Goal: Task Accomplishment & Management: Use online tool/utility

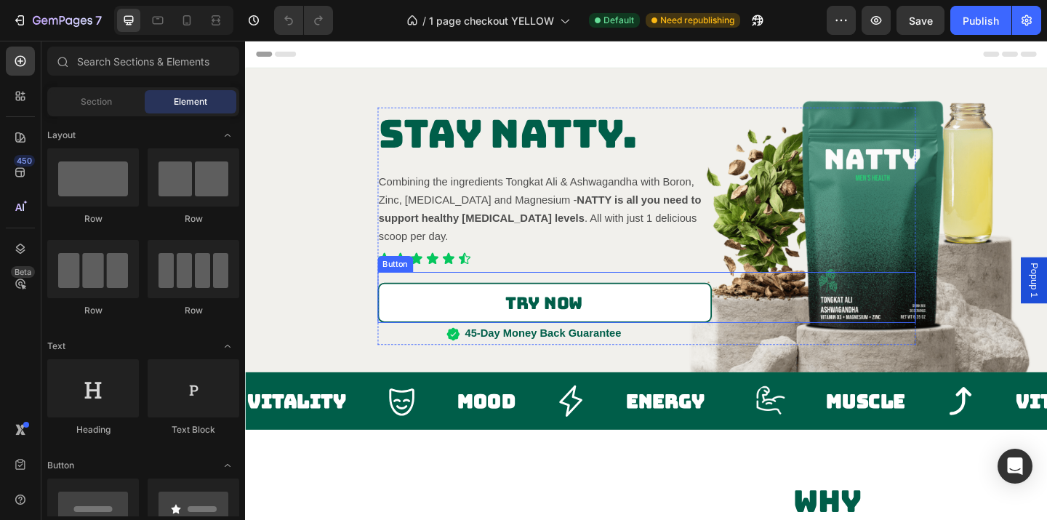
scroll to position [342, 0]
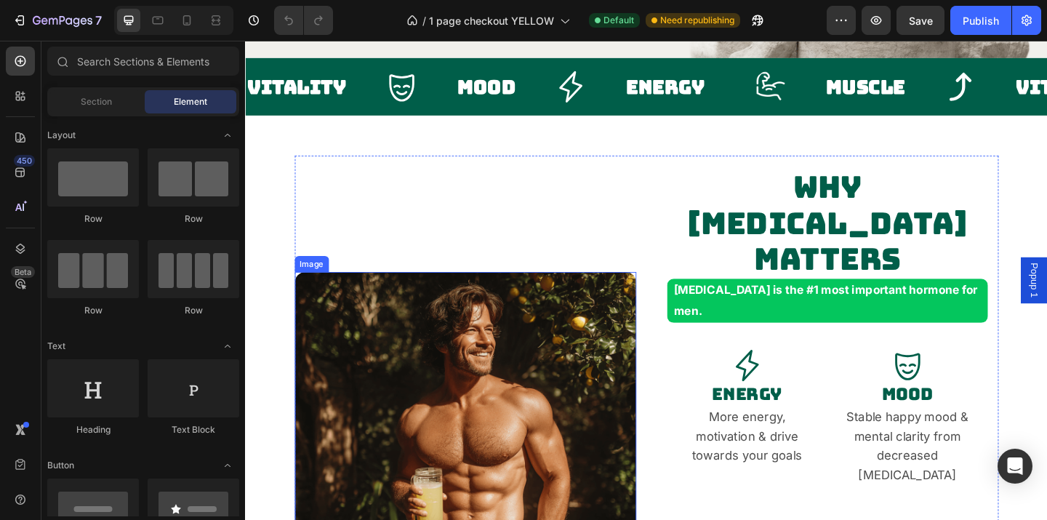
click at [560, 359] on img at bounding box center [485, 478] width 372 height 372
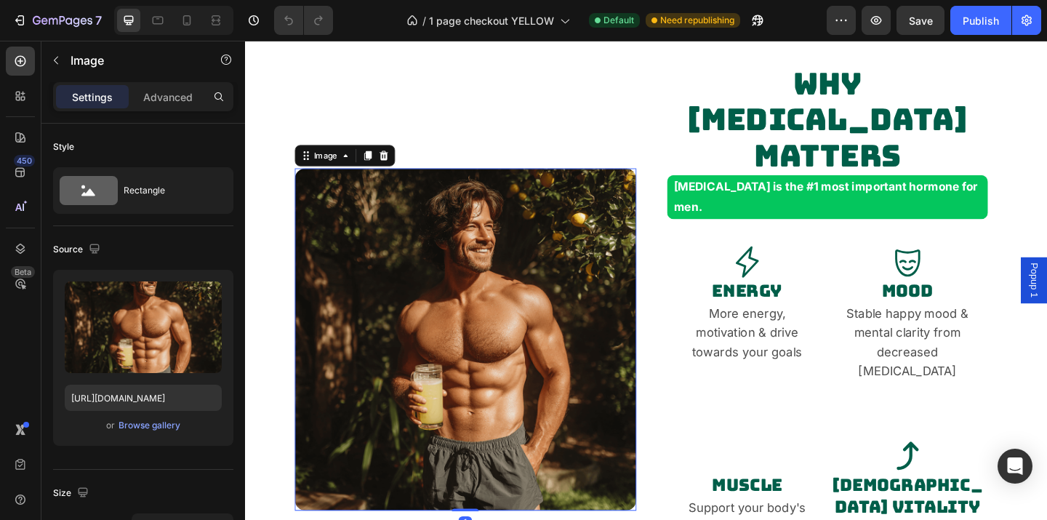
scroll to position [457, 0]
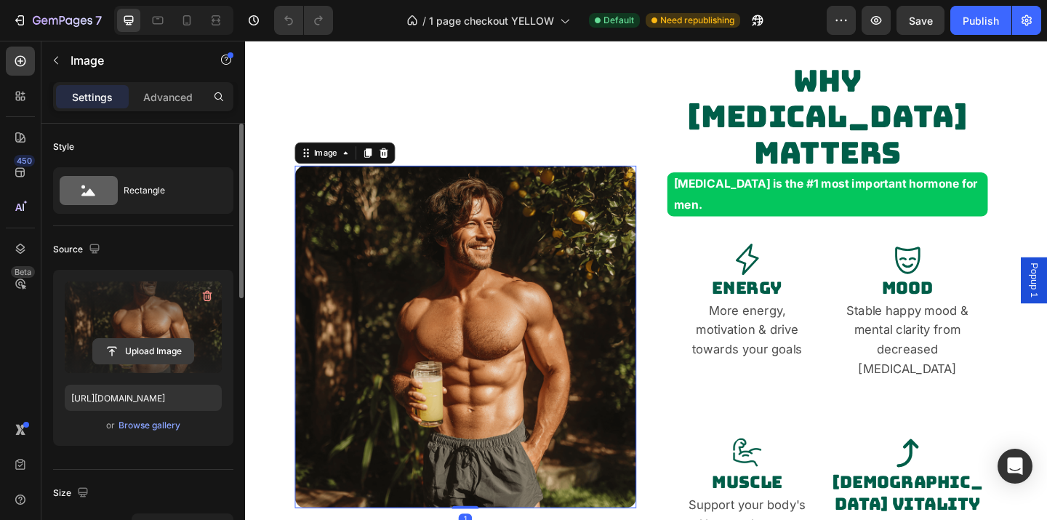
click at [168, 353] on input "file" at bounding box center [143, 351] width 100 height 25
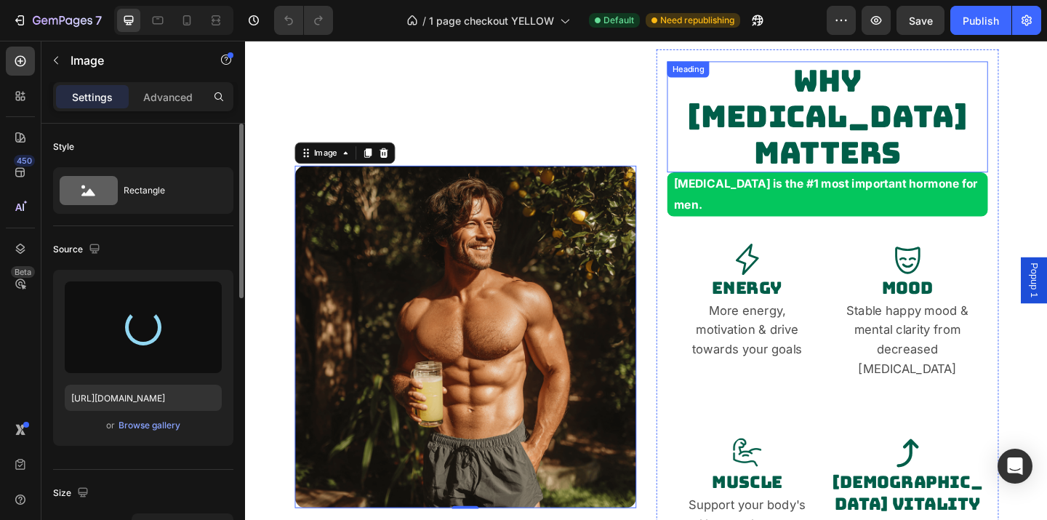
type input "[URL][DOMAIN_NAME]"
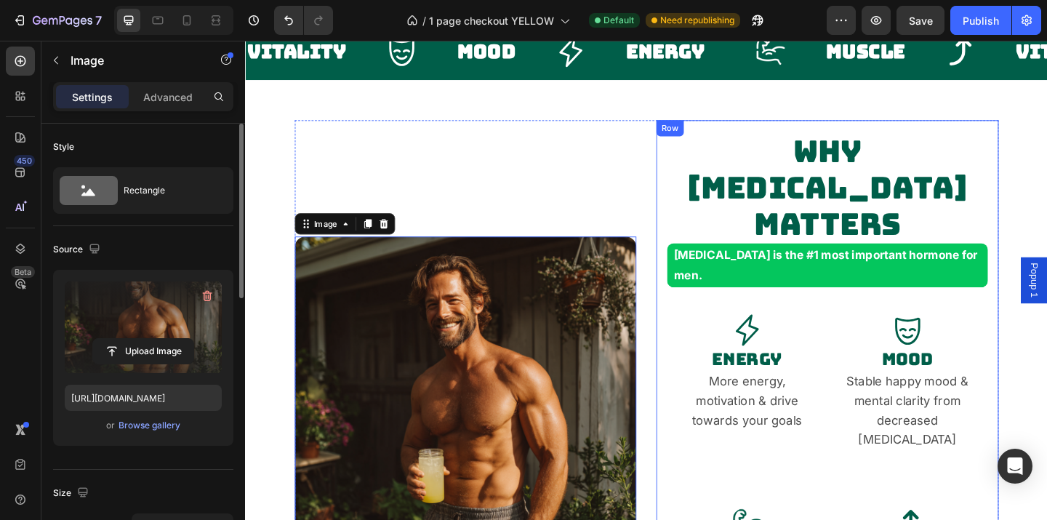
scroll to position [381, 0]
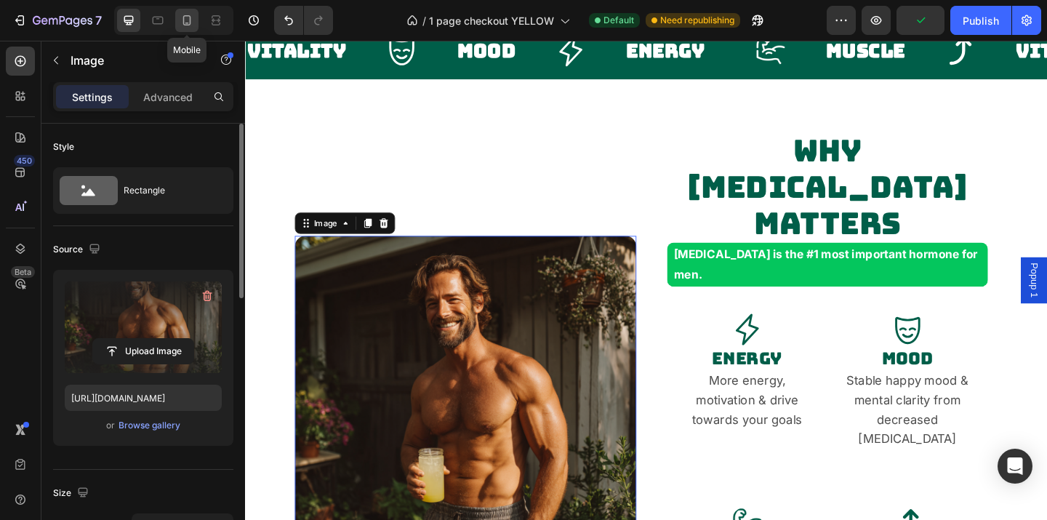
click at [190, 17] on icon at bounding box center [187, 20] width 8 height 10
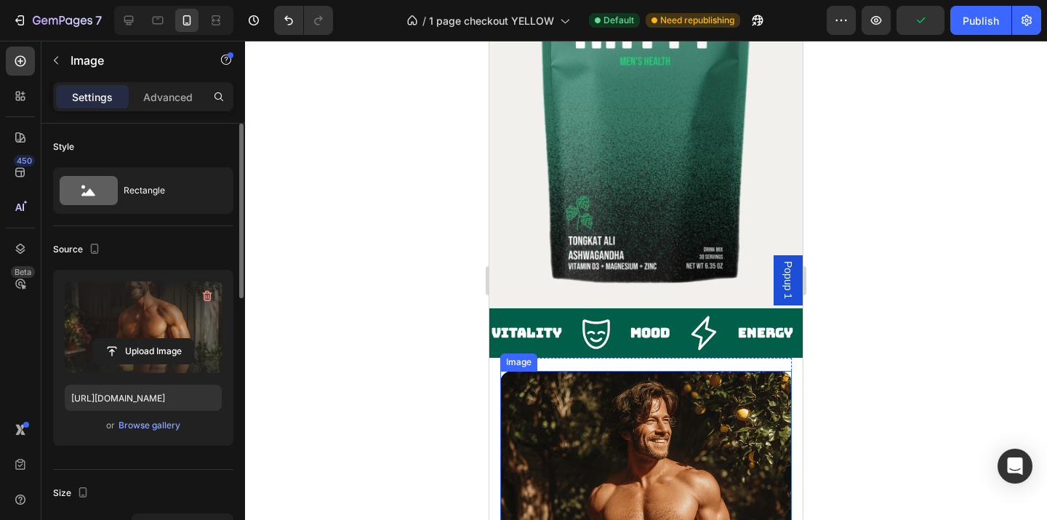
scroll to position [328, 0]
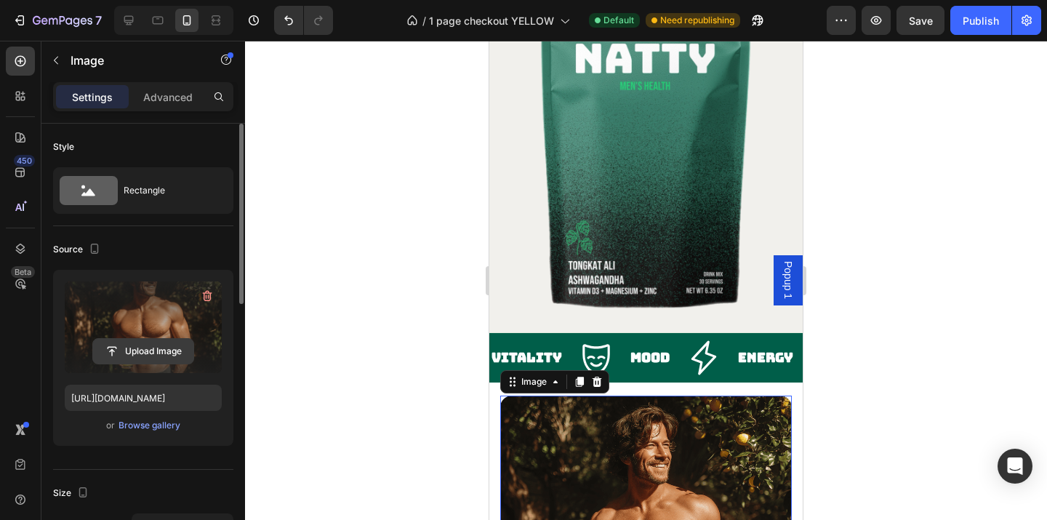
click at [166, 351] on input "file" at bounding box center [143, 351] width 100 height 25
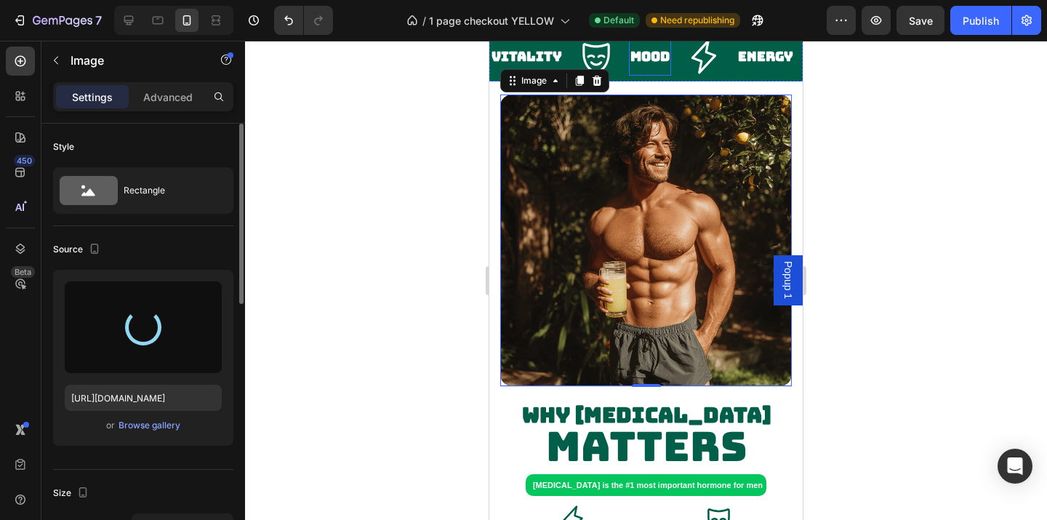
scroll to position [616, 0]
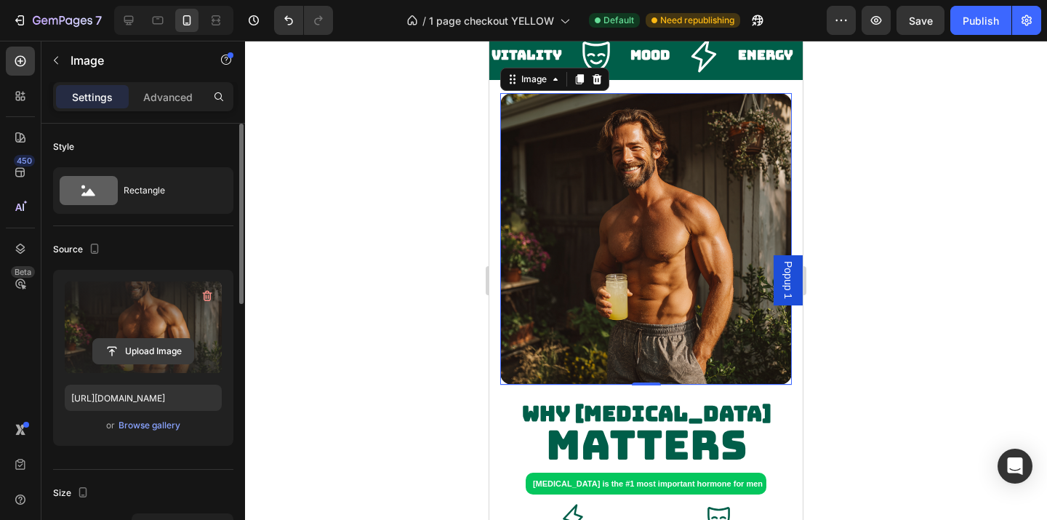
click at [118, 350] on input "file" at bounding box center [143, 351] width 100 height 25
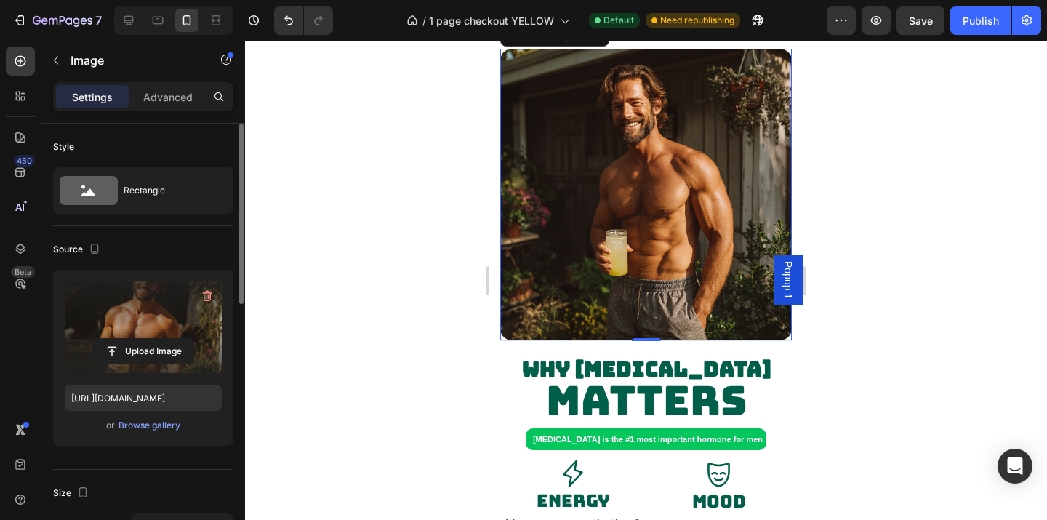
scroll to position [667, 0]
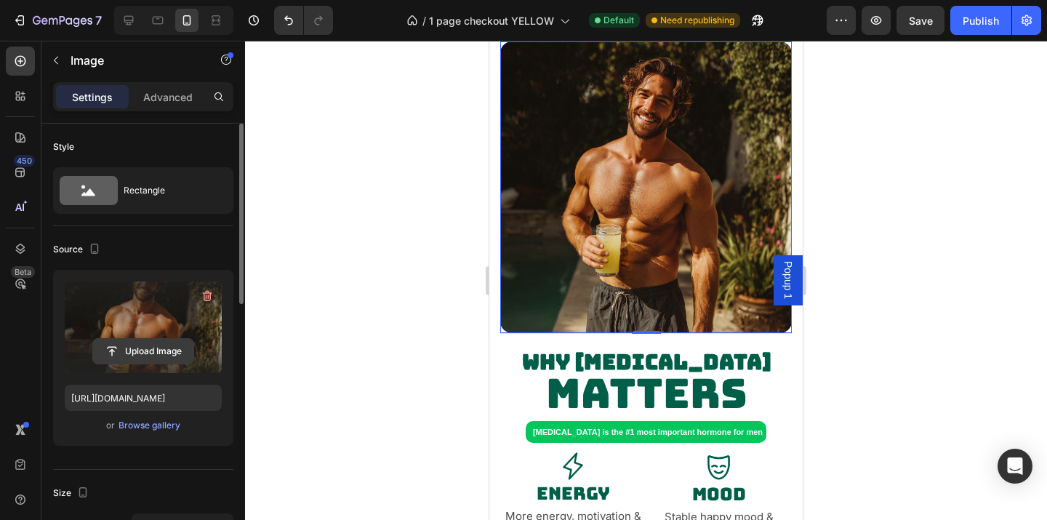
click at [139, 351] on input "file" at bounding box center [143, 351] width 100 height 25
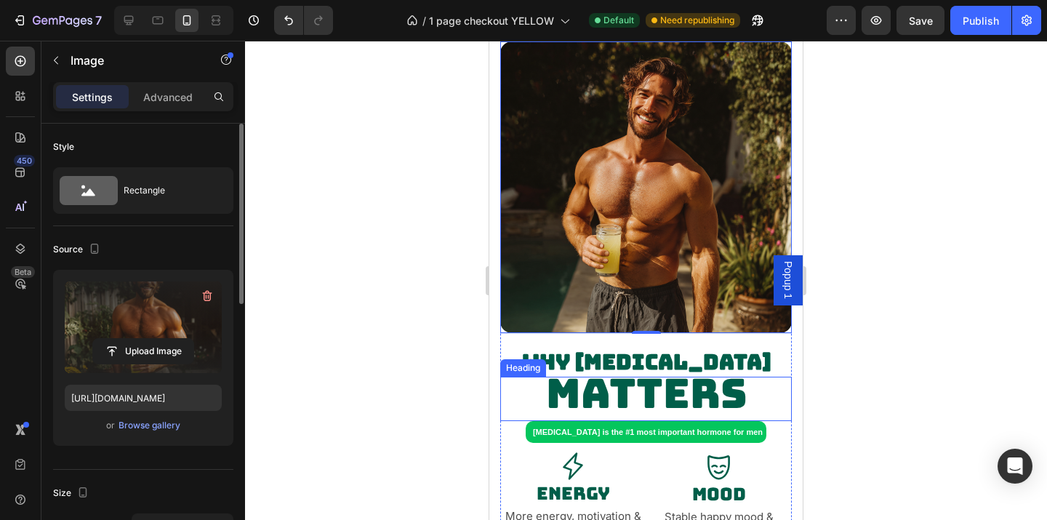
scroll to position [628, 0]
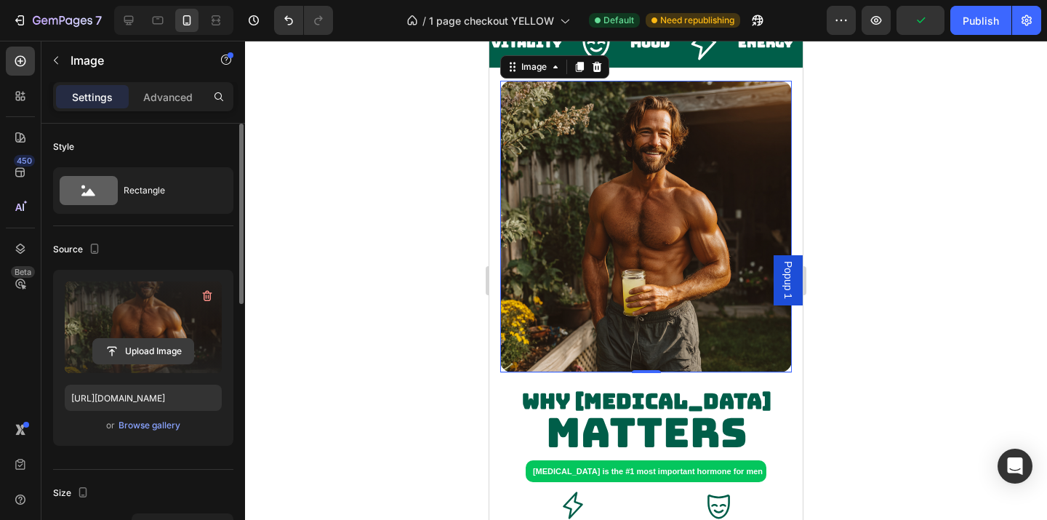
click at [175, 355] on input "file" at bounding box center [143, 351] width 100 height 25
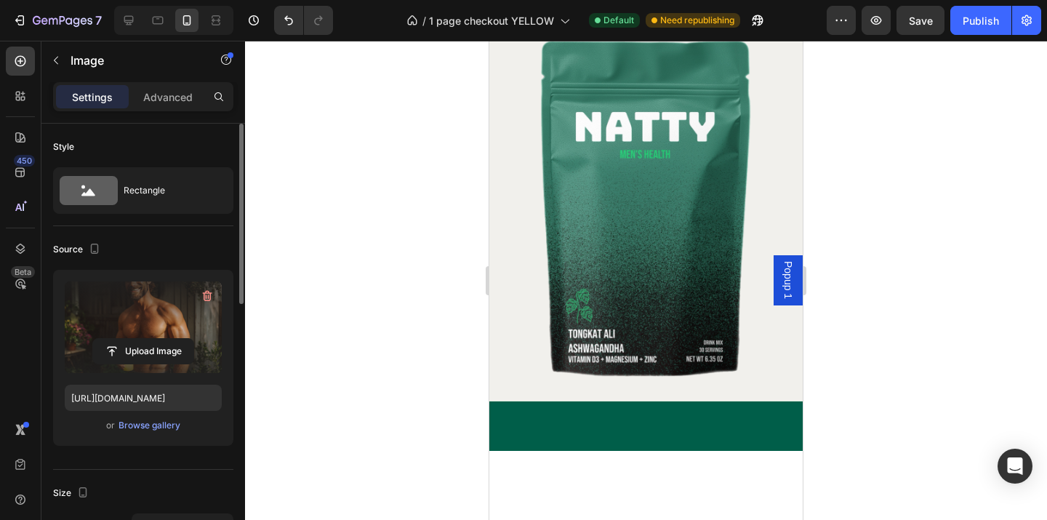
scroll to position [0, 0]
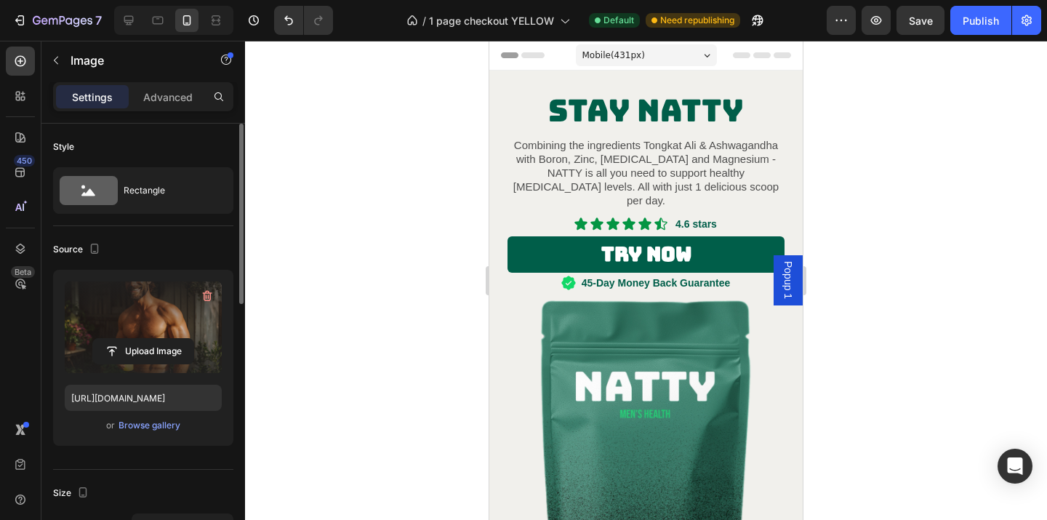
click at [656, 40] on div "7 Version history / 1 page checkout YELLOW Default Need republishing Preview Sa…" at bounding box center [523, 20] width 1047 height 41
click at [656, 54] on div "Mobile ( 431 px)" at bounding box center [646, 55] width 141 height 22
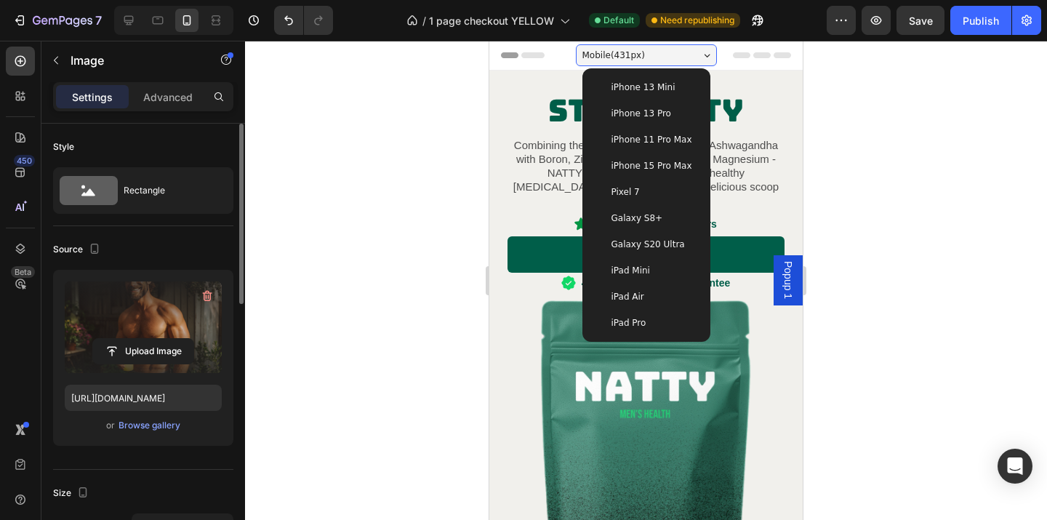
click at [660, 107] on span "iPhone 13 Pro" at bounding box center [641, 113] width 60 height 15
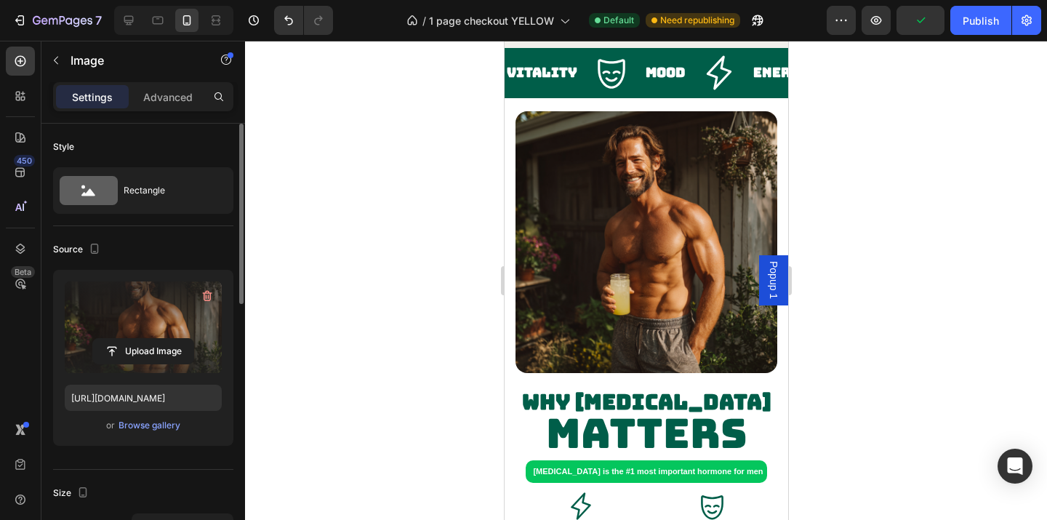
scroll to position [579, 0]
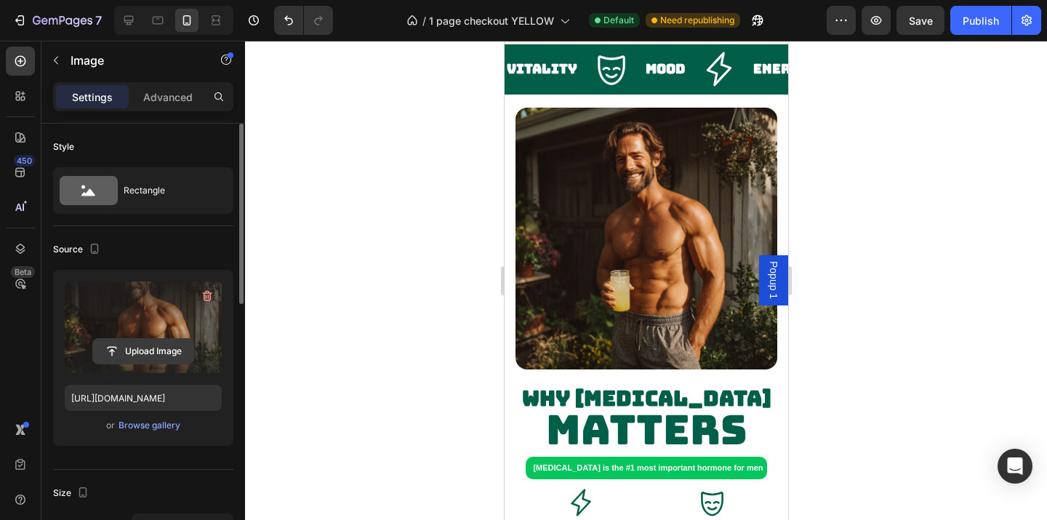
click at [169, 353] on input "file" at bounding box center [143, 351] width 100 height 25
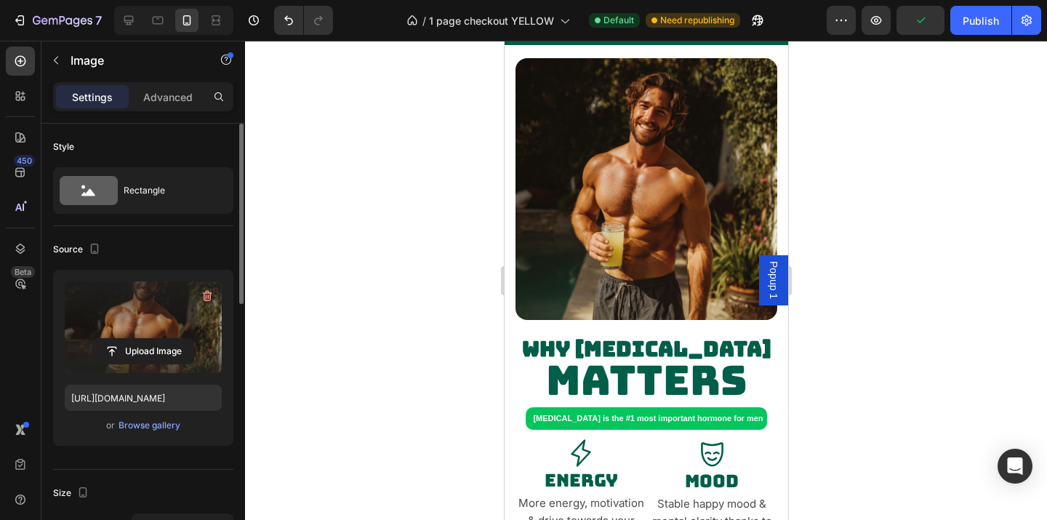
scroll to position [561, 0]
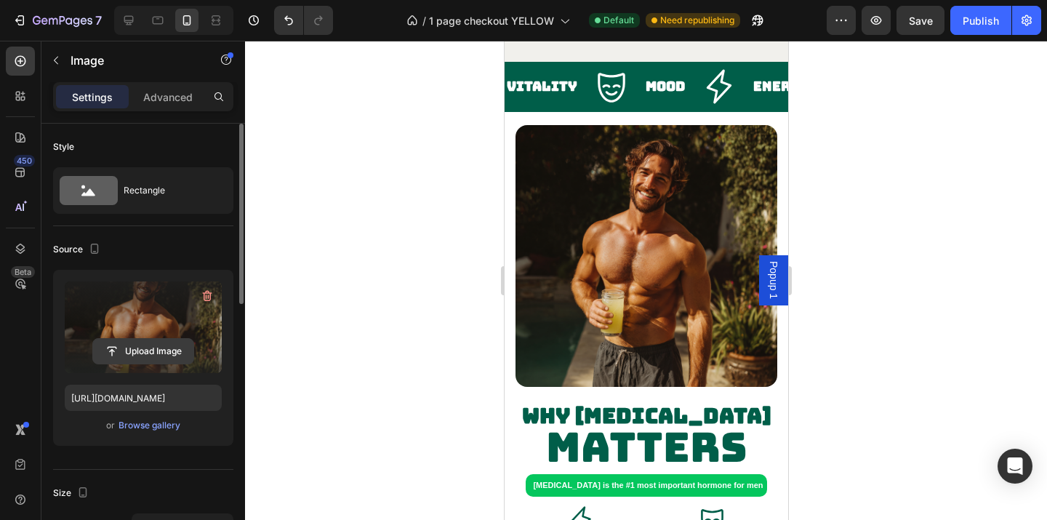
click at [172, 348] on input "file" at bounding box center [143, 351] width 100 height 25
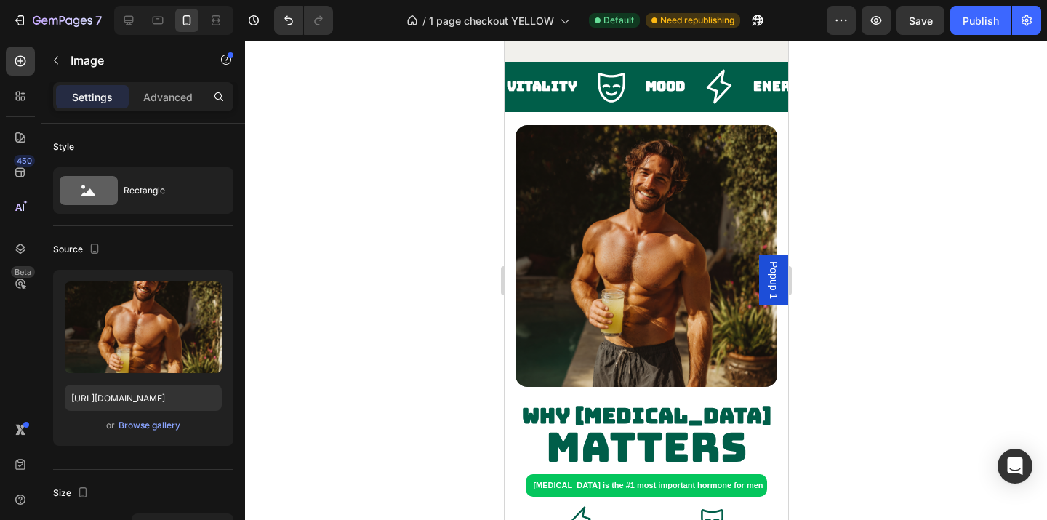
click at [723, 292] on img at bounding box center [646, 256] width 262 height 262
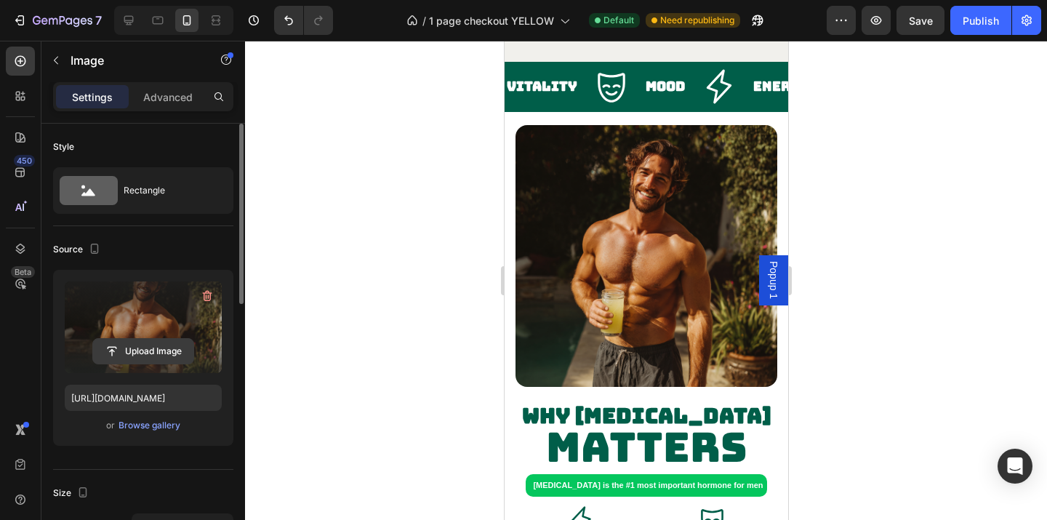
click at [161, 359] on input "file" at bounding box center [143, 351] width 100 height 25
click at [139, 20] on div at bounding box center [128, 20] width 23 height 23
type input "[URL][DOMAIN_NAME]"
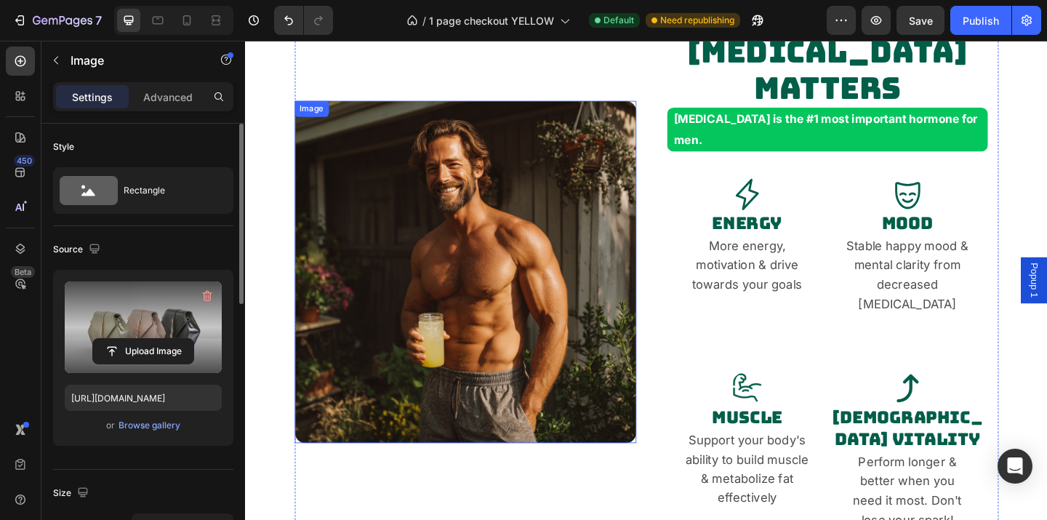
scroll to position [510, 0]
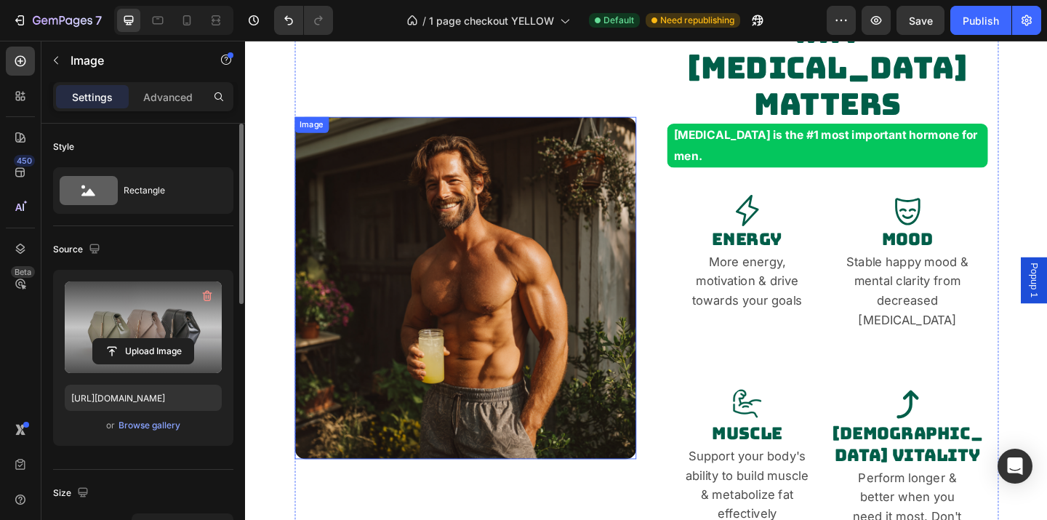
click at [554, 254] on img at bounding box center [485, 310] width 372 height 372
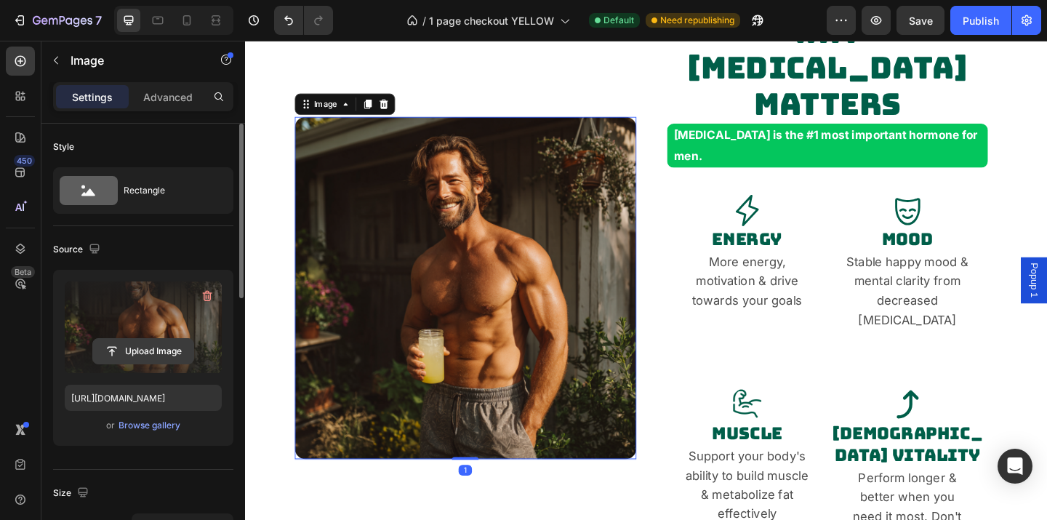
click at [171, 356] on input "file" at bounding box center [143, 351] width 100 height 25
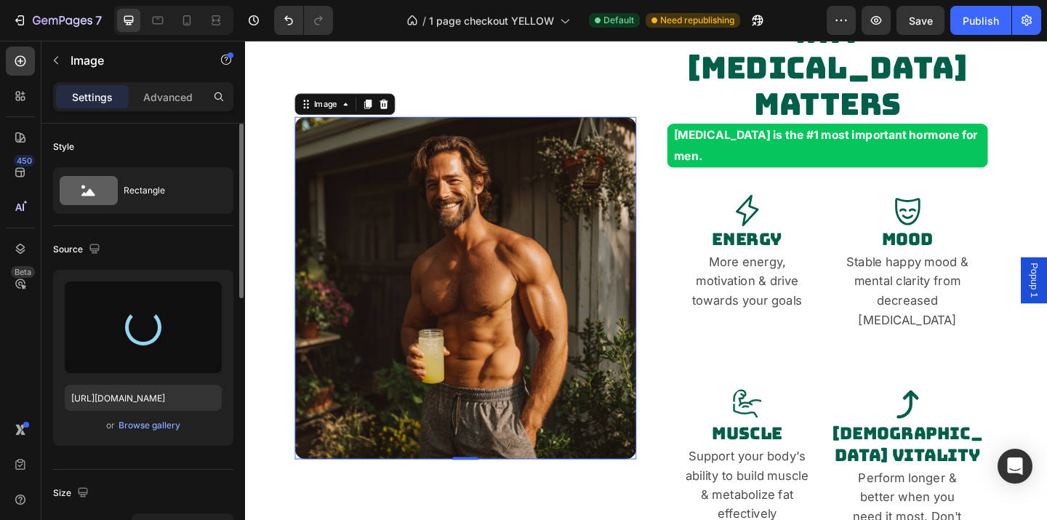
type input "[URL][DOMAIN_NAME]"
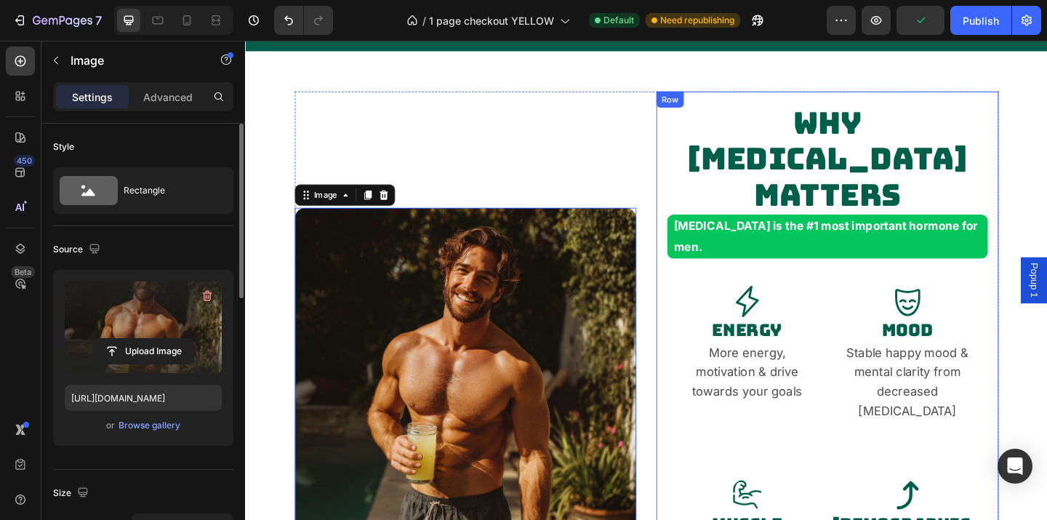
scroll to position [401, 0]
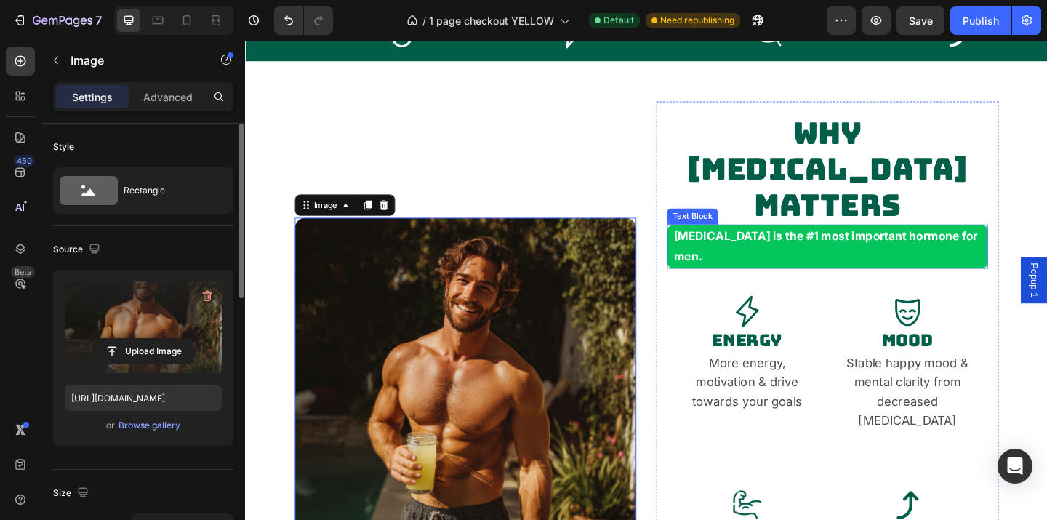
click at [836, 281] on p "[MEDICAL_DATA] is the #1 most important hormone for men." at bounding box center [880, 264] width 338 height 44
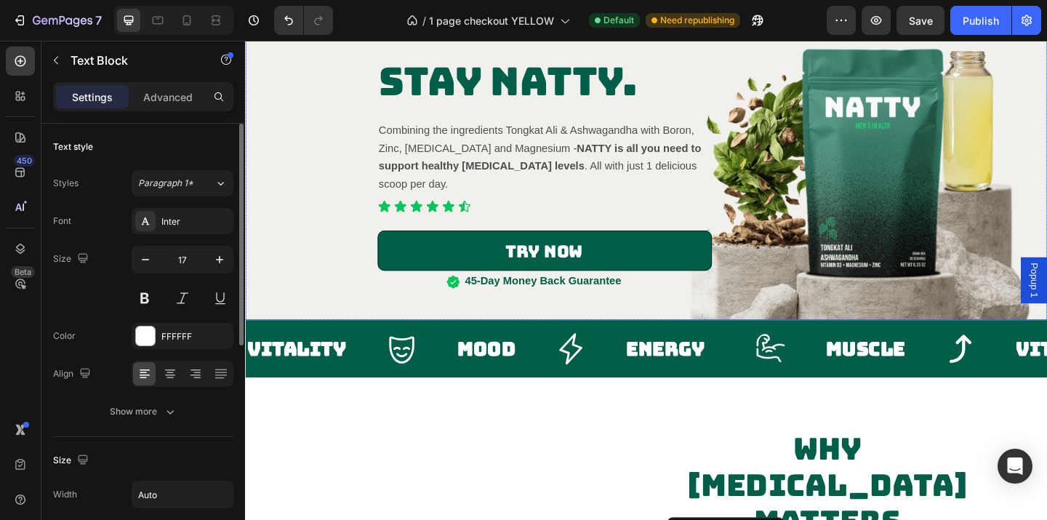
scroll to position [61, 0]
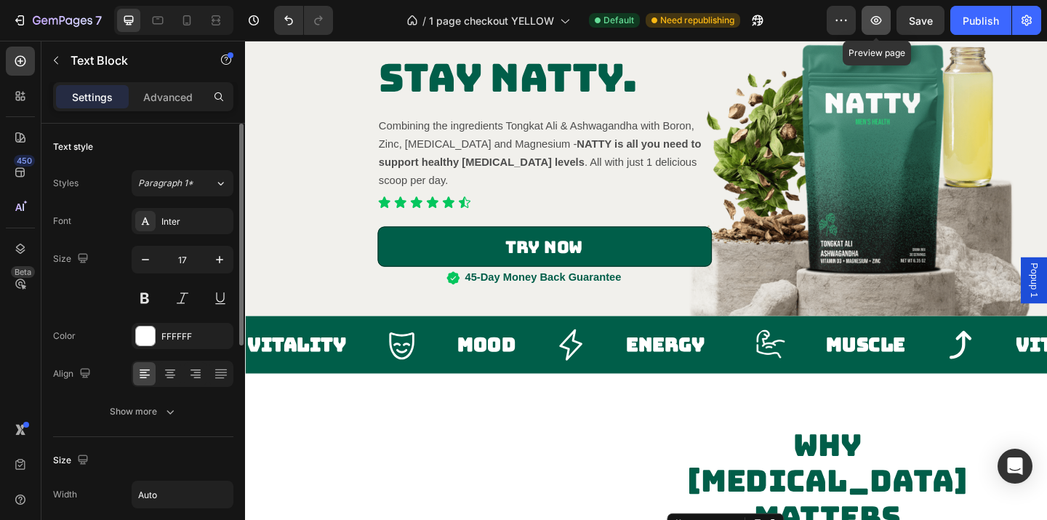
click at [878, 17] on icon "button" at bounding box center [876, 20] width 15 height 15
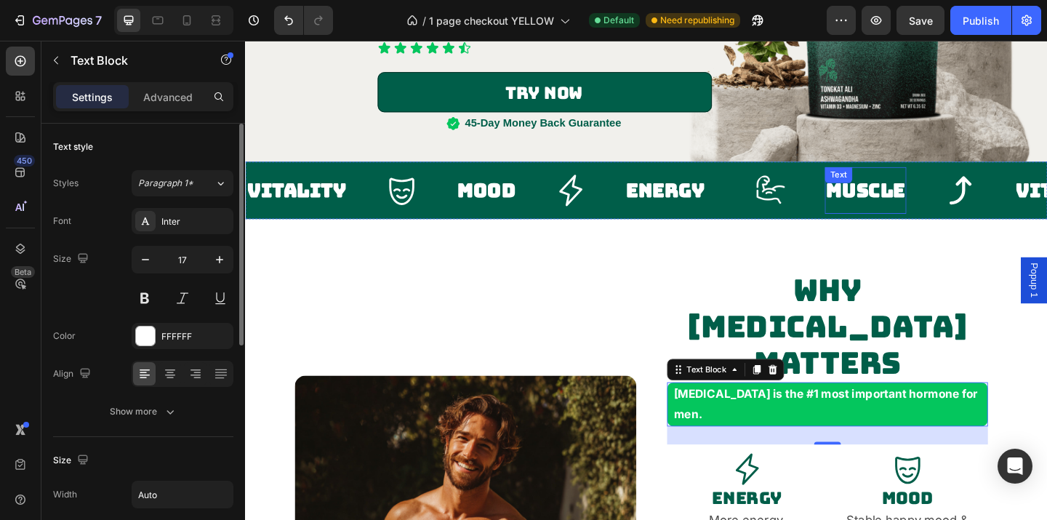
scroll to position [250, 0]
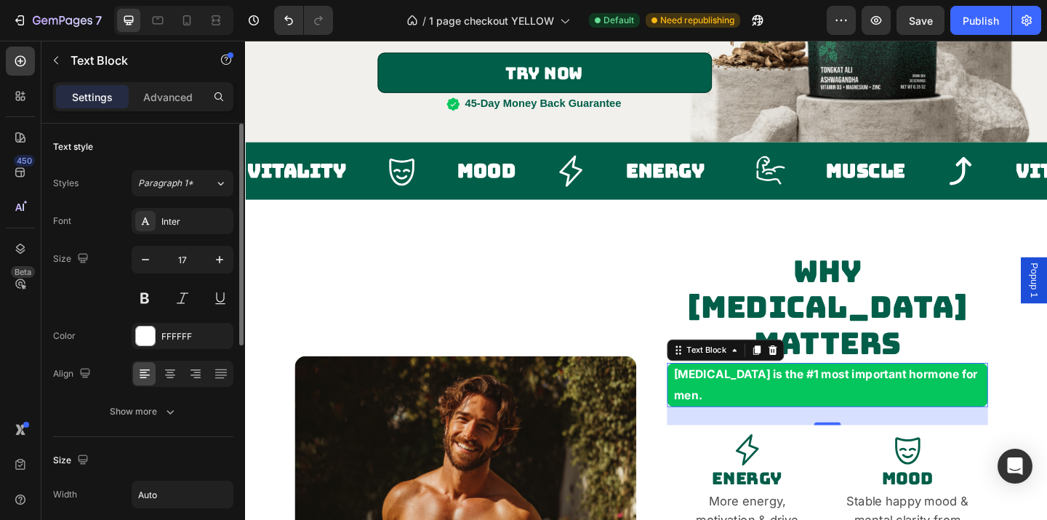
click at [917, 432] on p "[MEDICAL_DATA] is the #1 most important hormone for men." at bounding box center [880, 415] width 338 height 44
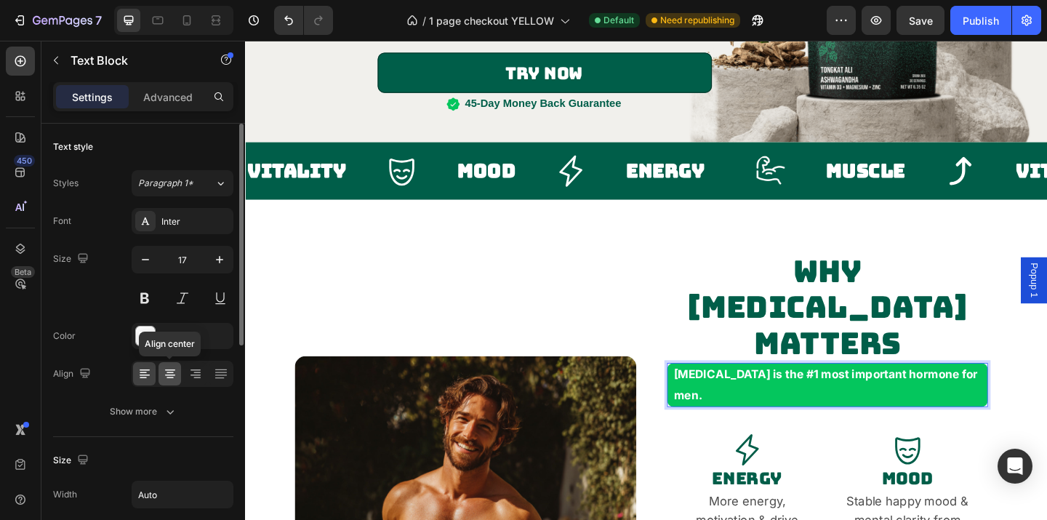
click at [173, 377] on icon at bounding box center [170, 373] width 15 height 15
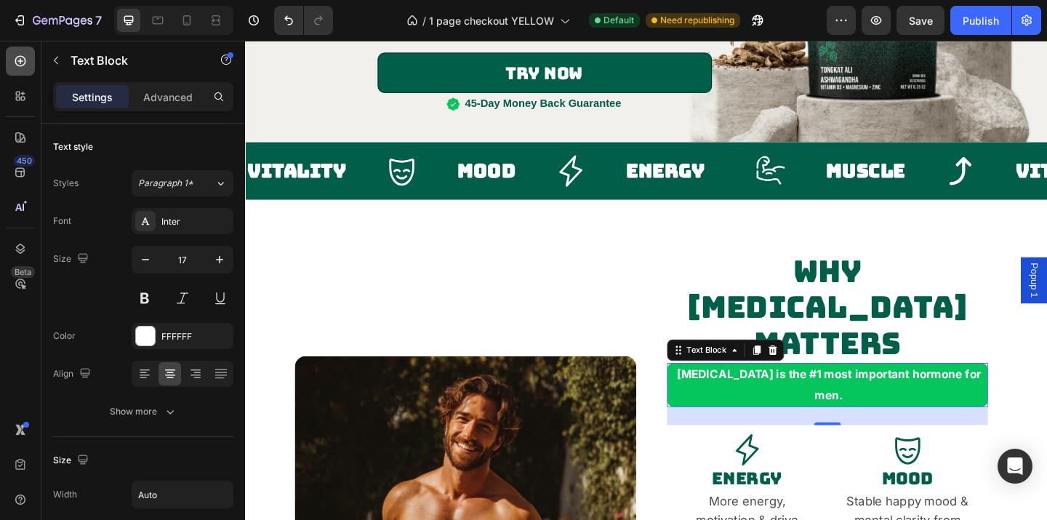
click at [23, 57] on icon at bounding box center [20, 61] width 15 height 15
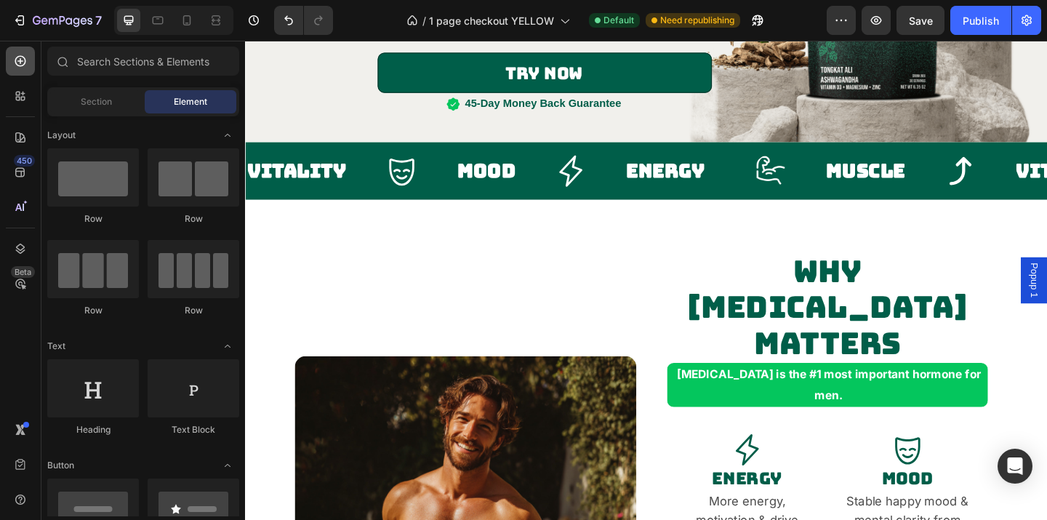
click at [23, 57] on icon at bounding box center [20, 61] width 11 height 11
drag, startPoint x: 244, startPoint y: 65, endPoint x: 234, endPoint y: 68, distance: 10.1
click at [234, 68] on div at bounding box center [143, 64] width 204 height 35
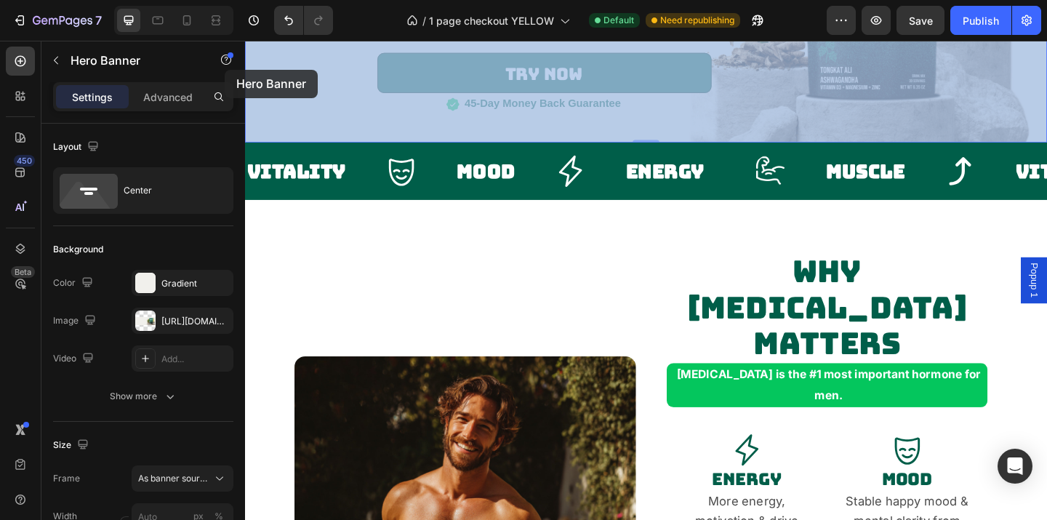
drag, startPoint x: 246, startPoint y: 71, endPoint x: 223, endPoint y: 73, distance: 22.6
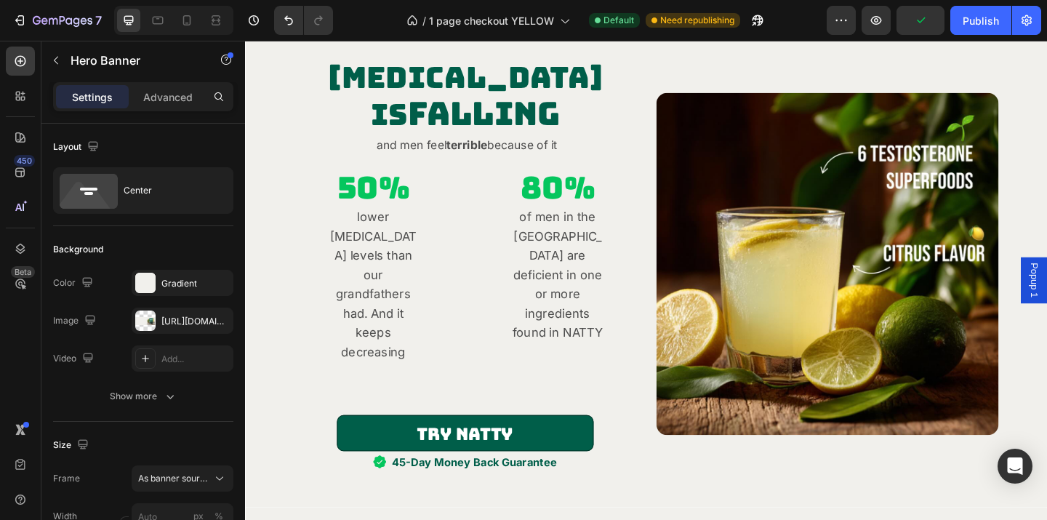
scroll to position [1144, 0]
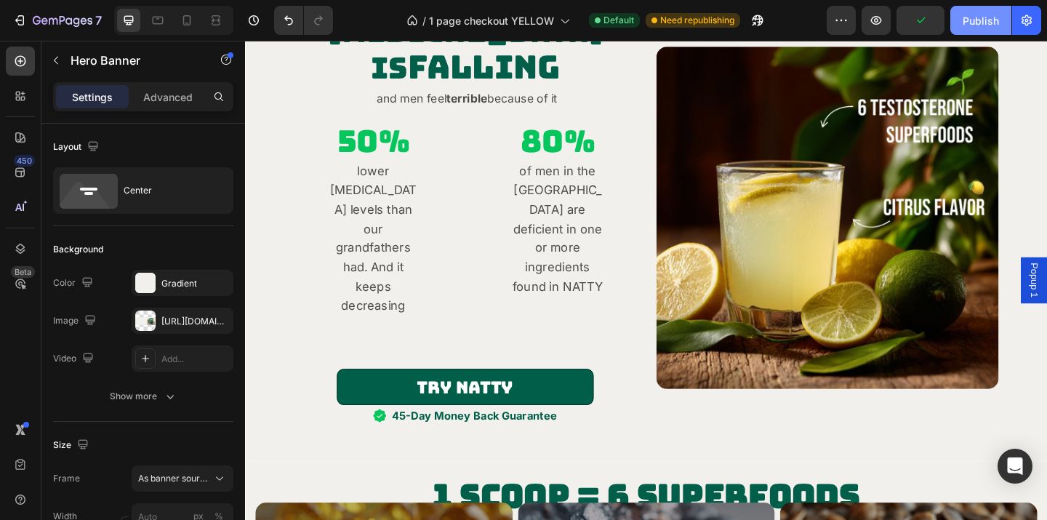
click at [985, 22] on div "Publish" at bounding box center [981, 20] width 36 height 15
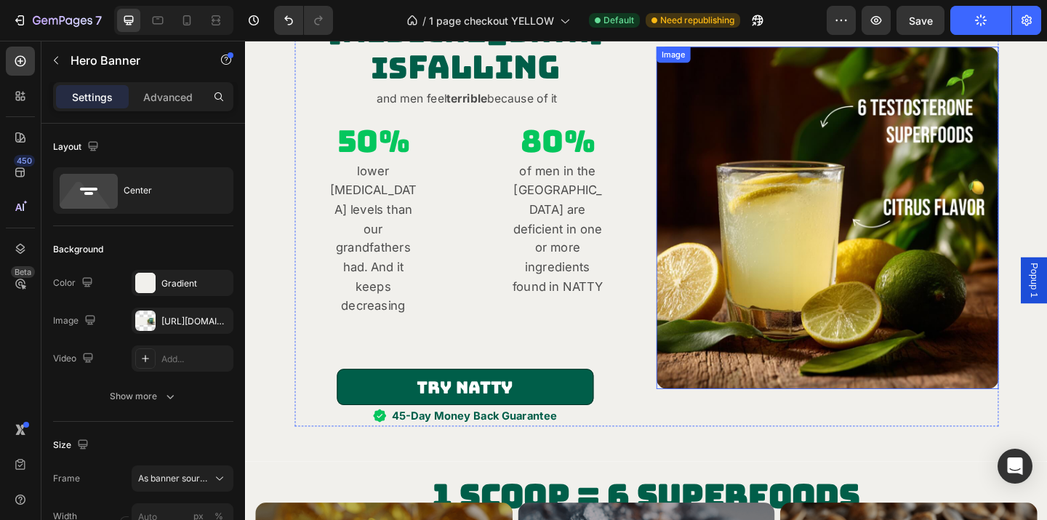
scroll to position [1190, 0]
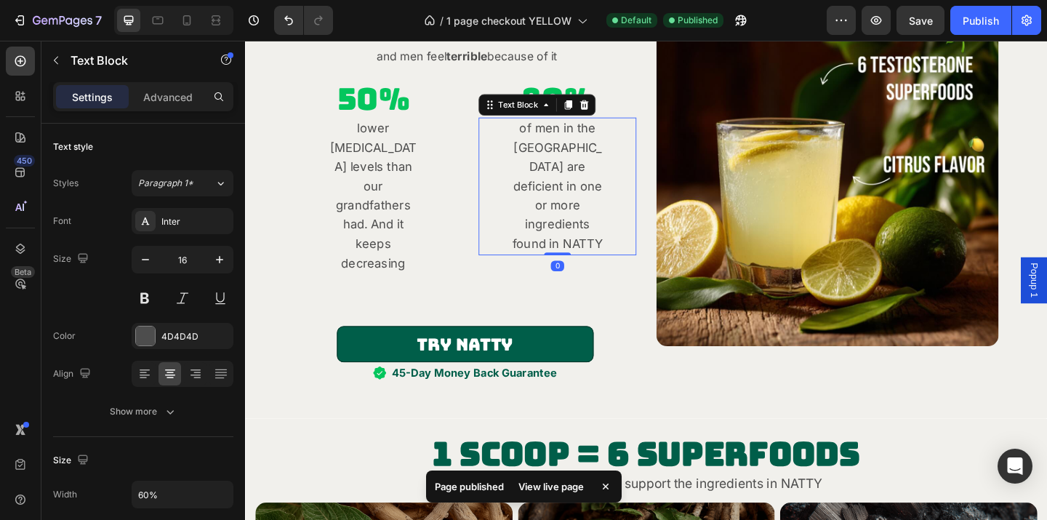
click at [550, 163] on span "of men in the [GEOGRAPHIC_DATA] are deficient in one or more ingredients found …" at bounding box center [585, 198] width 98 height 141
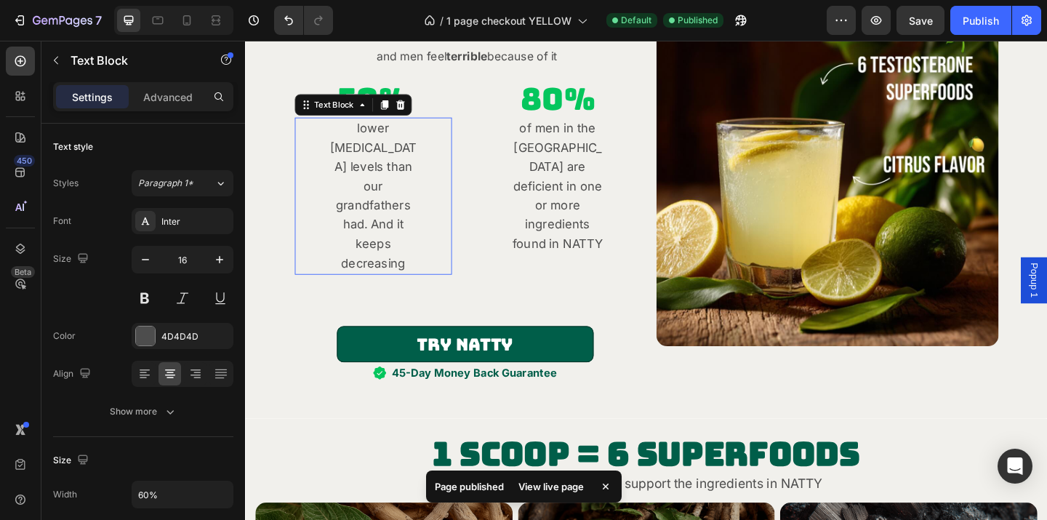
click at [387, 206] on span "lower [MEDICAL_DATA] levels than our grandfathers had. And it keeps decreasing" at bounding box center [384, 209] width 95 height 162
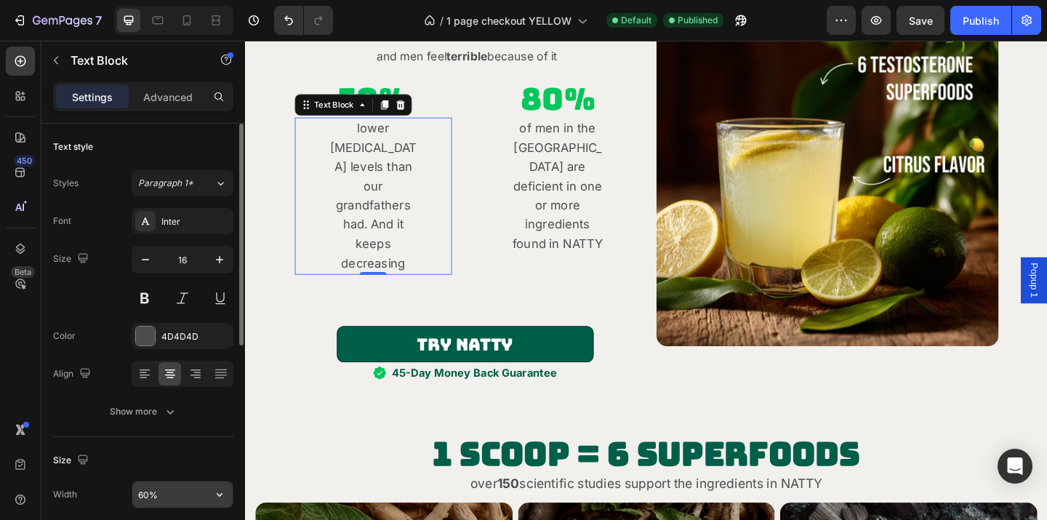
click at [196, 496] on input "60%" at bounding box center [182, 494] width 100 height 26
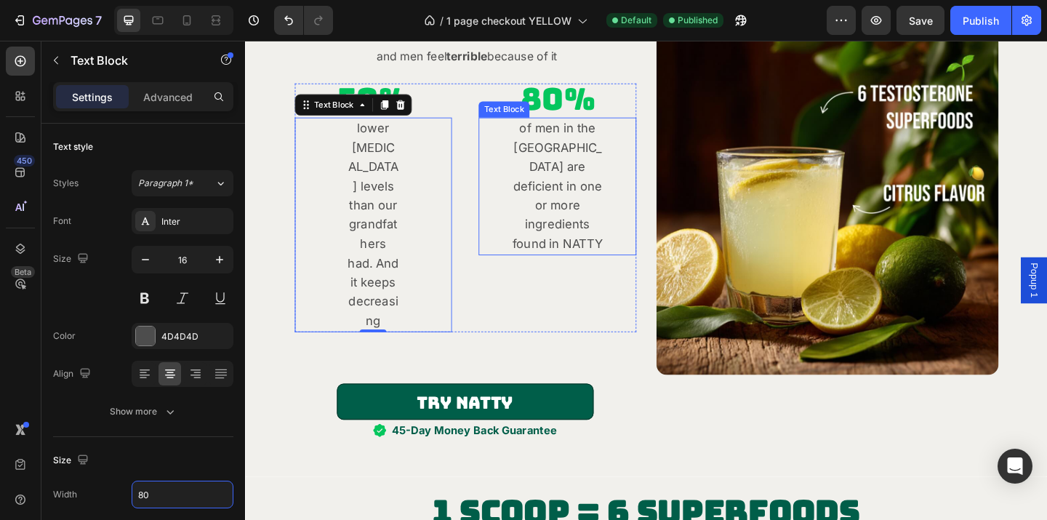
type input "8"
type input "90%"
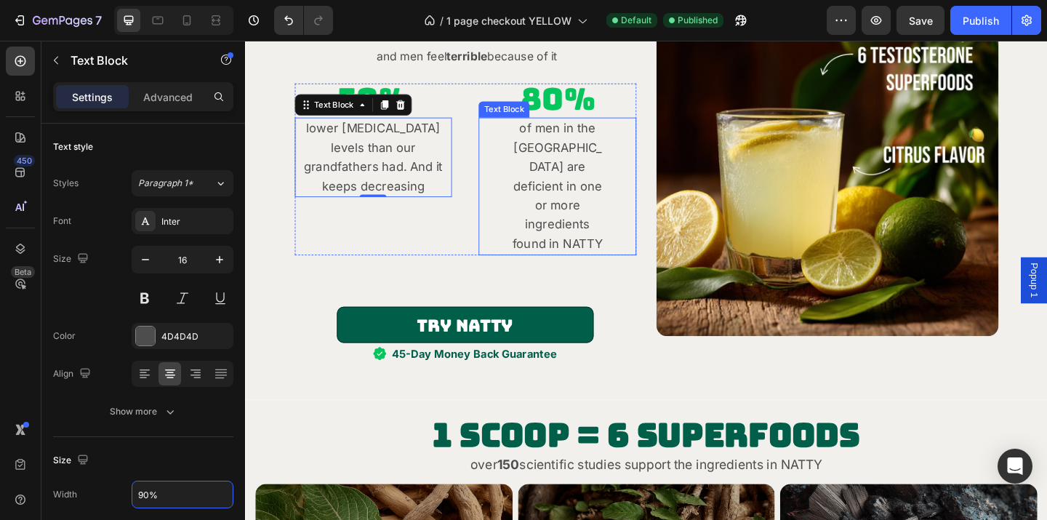
click at [608, 172] on span "of men in the [GEOGRAPHIC_DATA] are deficient in one or more ingredients found …" at bounding box center [585, 198] width 98 height 141
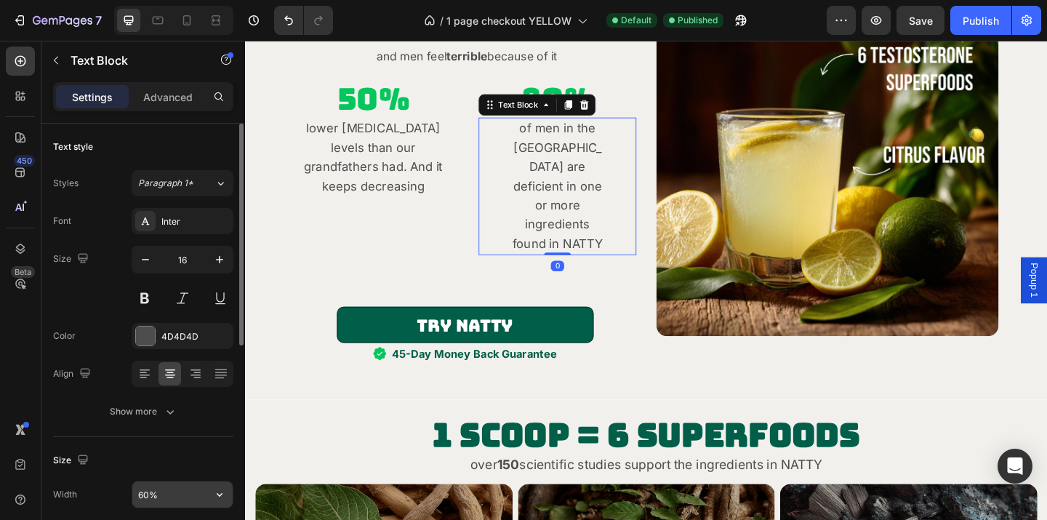
click at [188, 491] on input "60%" at bounding box center [182, 494] width 100 height 26
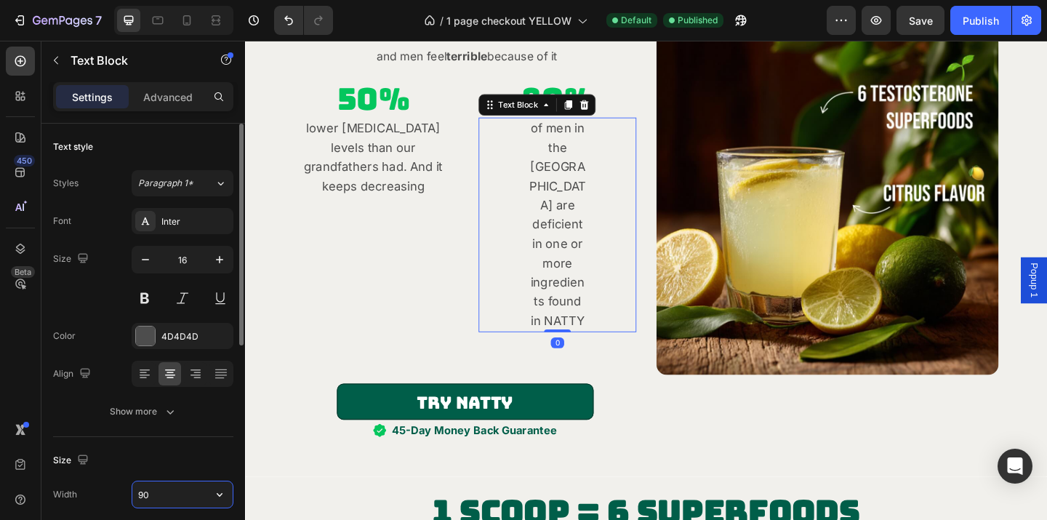
type input "90%"
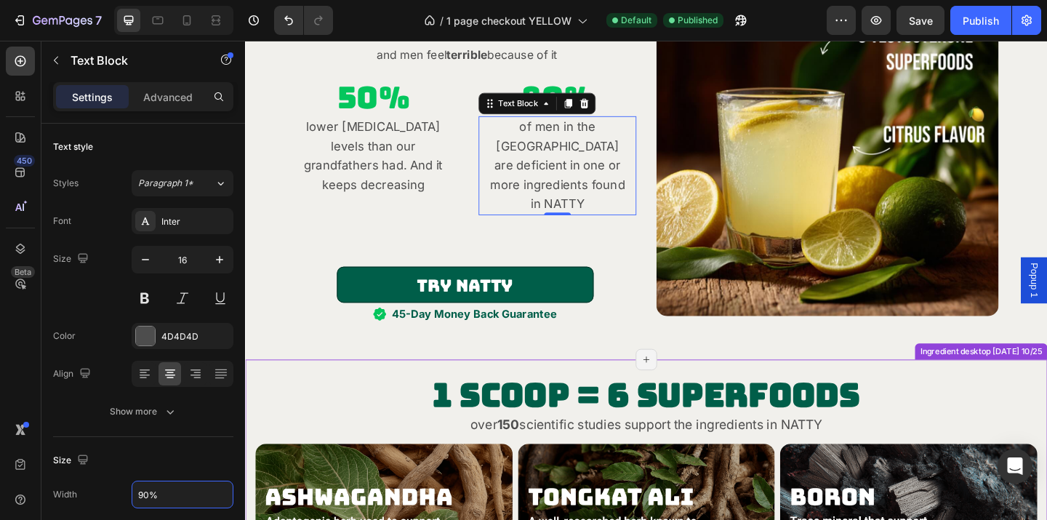
click at [643, 363] on div "[MEDICAL_DATA] is falling Heading and men feel terrible because of it Text Bloc…" at bounding box center [681, 162] width 872 height 450
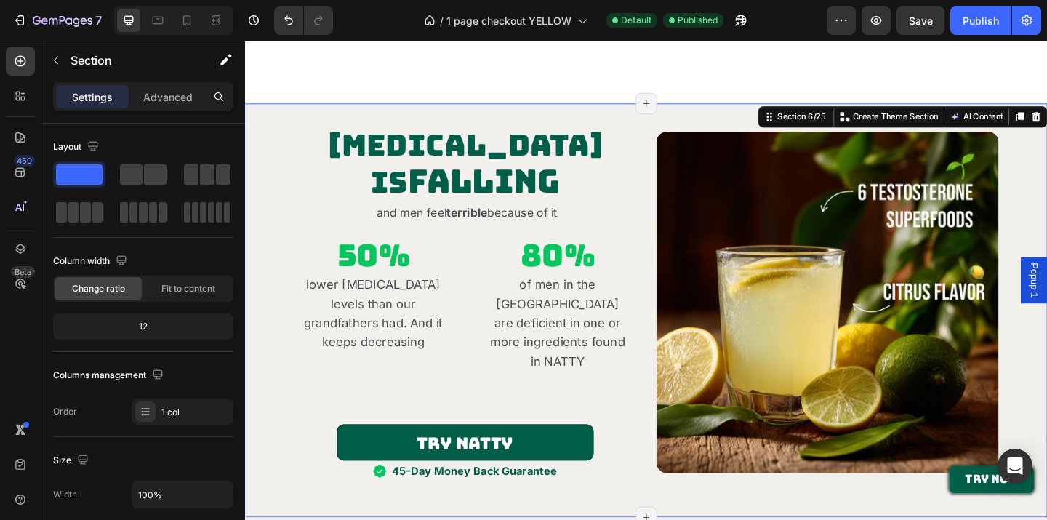
scroll to position [1054, 0]
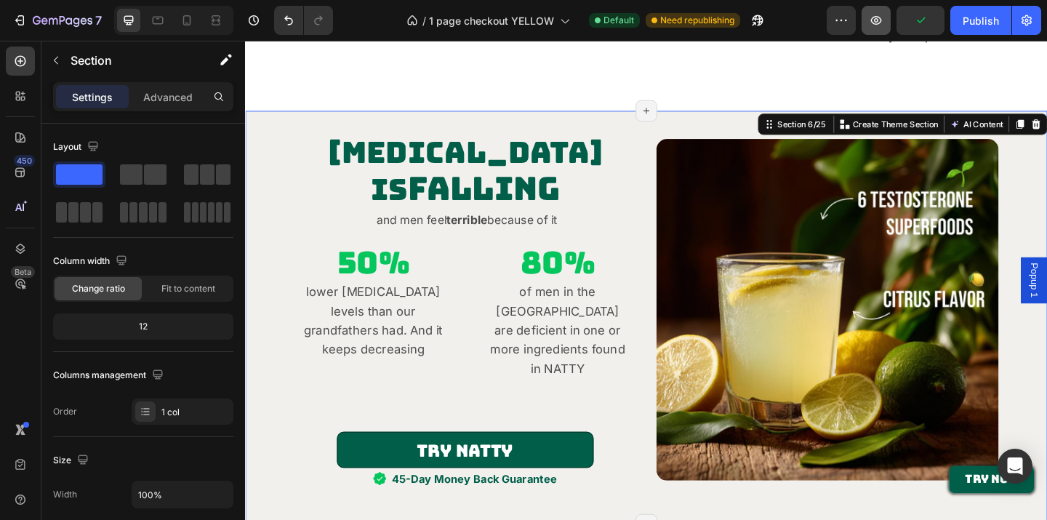
click at [875, 16] on icon "button" at bounding box center [876, 20] width 11 height 9
click at [188, 24] on icon at bounding box center [187, 20] width 15 height 15
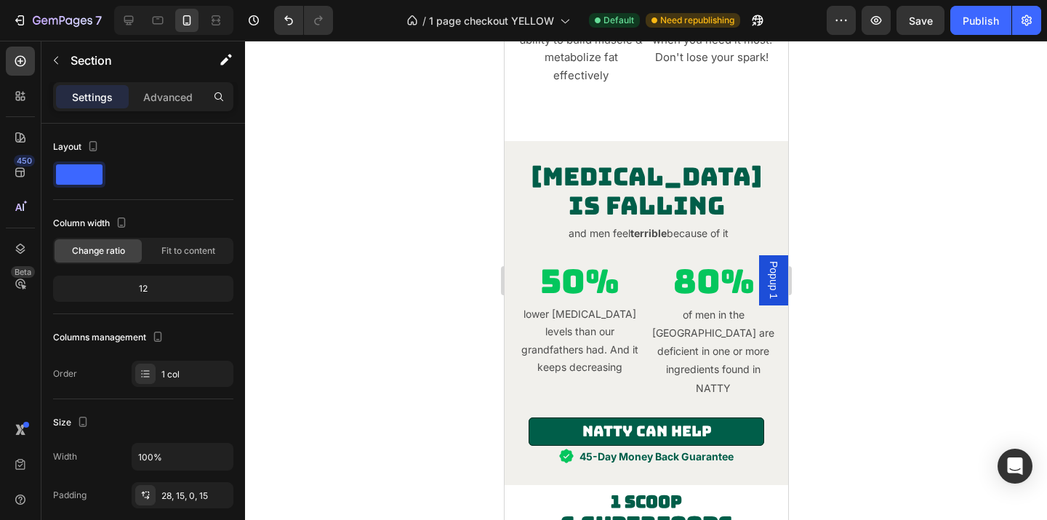
scroll to position [984, 0]
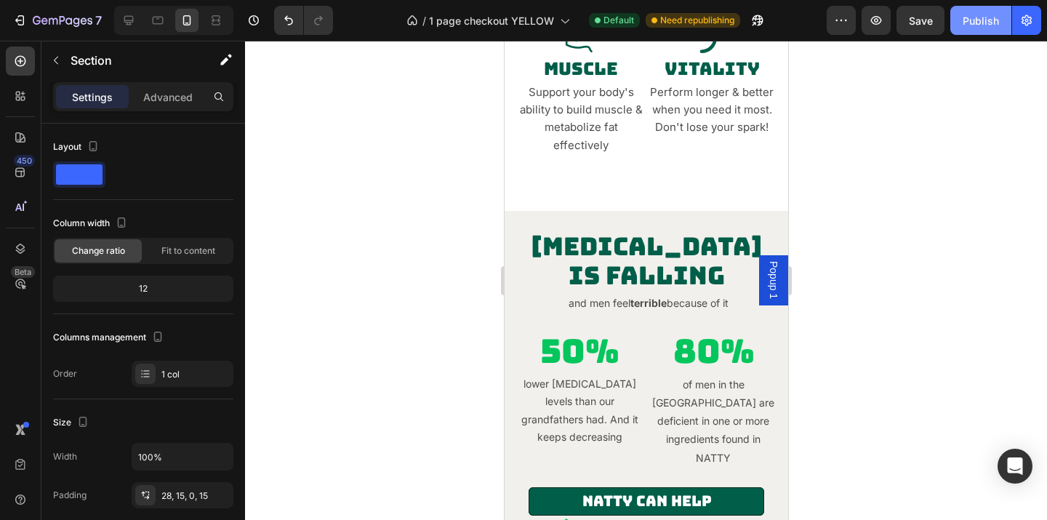
click at [983, 23] on div "Publish" at bounding box center [981, 20] width 36 height 15
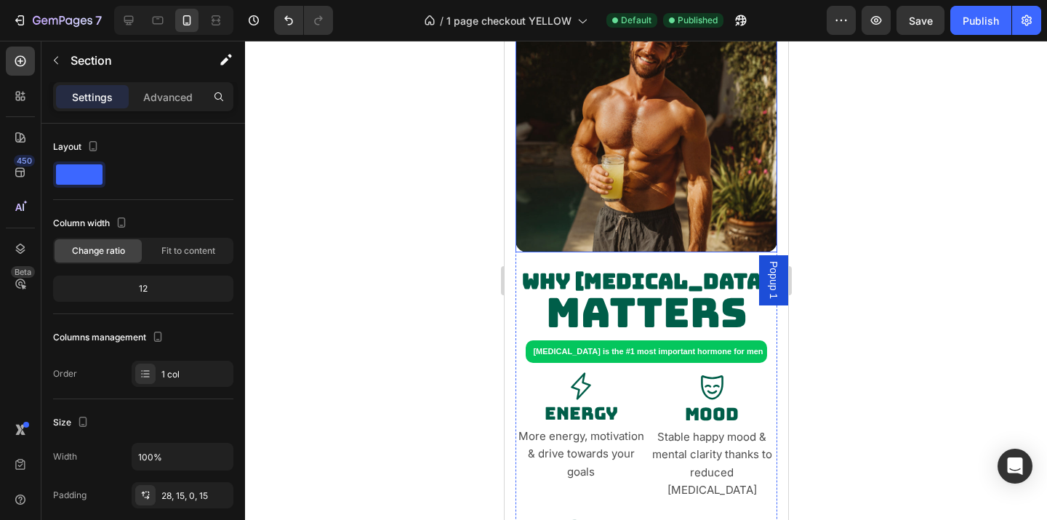
scroll to position [460, 0]
